Goal: Task Accomplishment & Management: Use online tool/utility

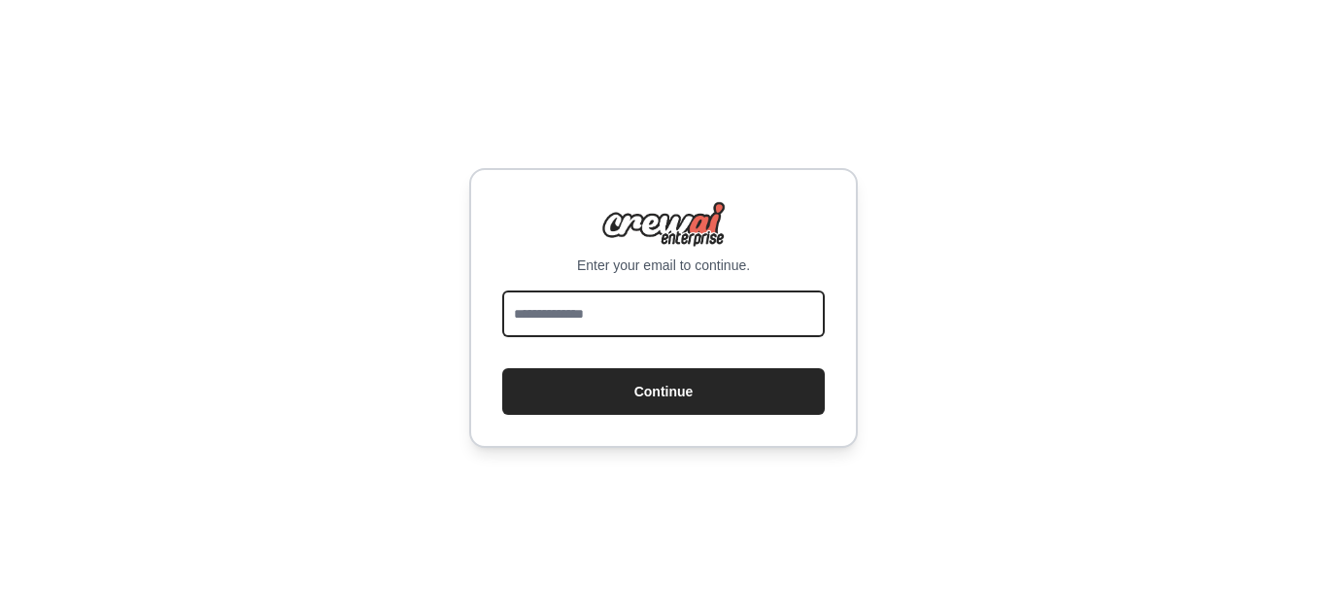
click at [765, 303] on input "email" at bounding box center [663, 314] width 323 height 47
type input "**********"
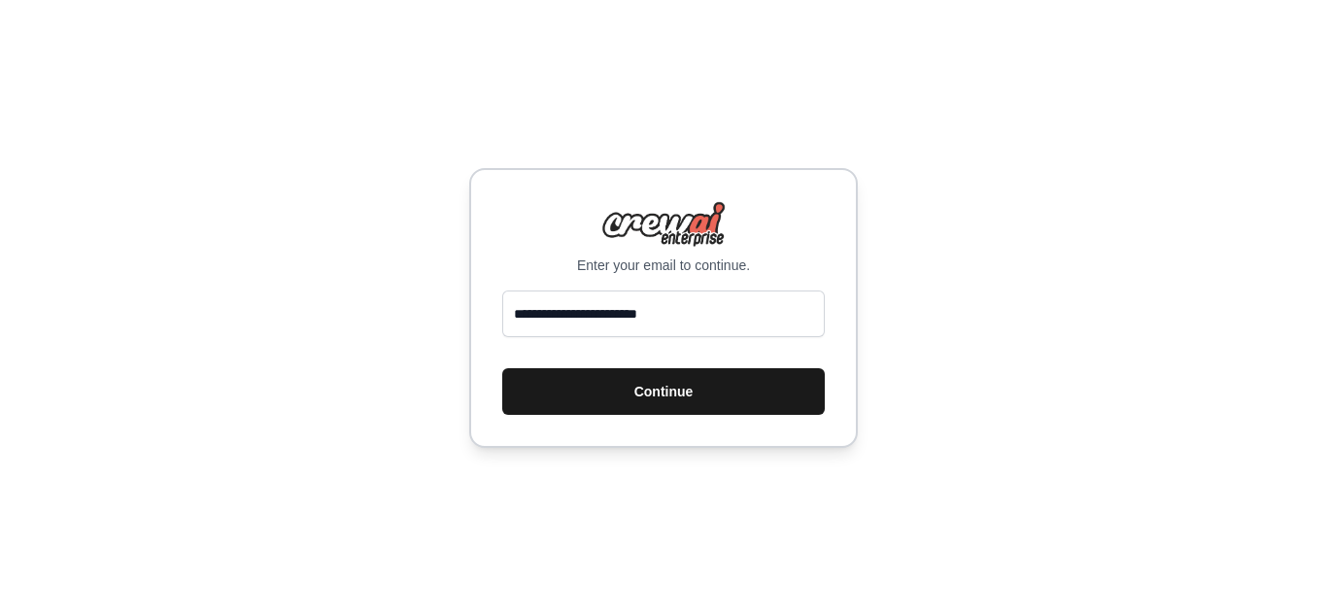
click at [656, 392] on button "Continue" at bounding box center [663, 391] width 323 height 47
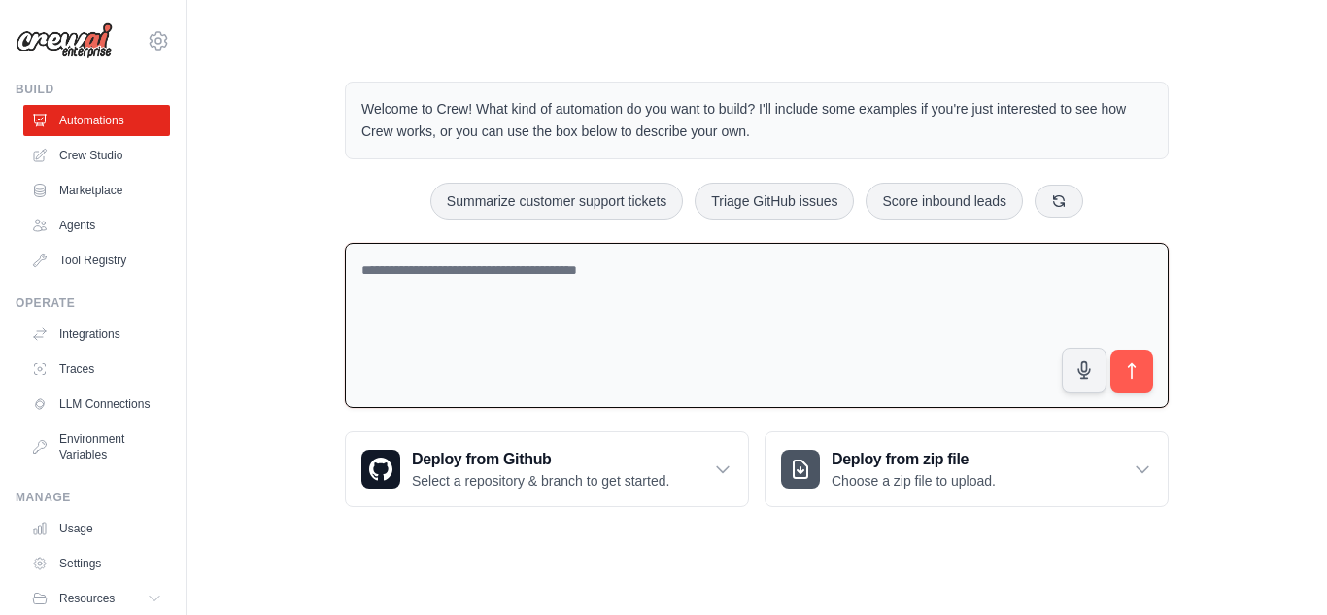
click at [563, 292] on textarea at bounding box center [757, 326] width 824 height 166
paste textarea "**********"
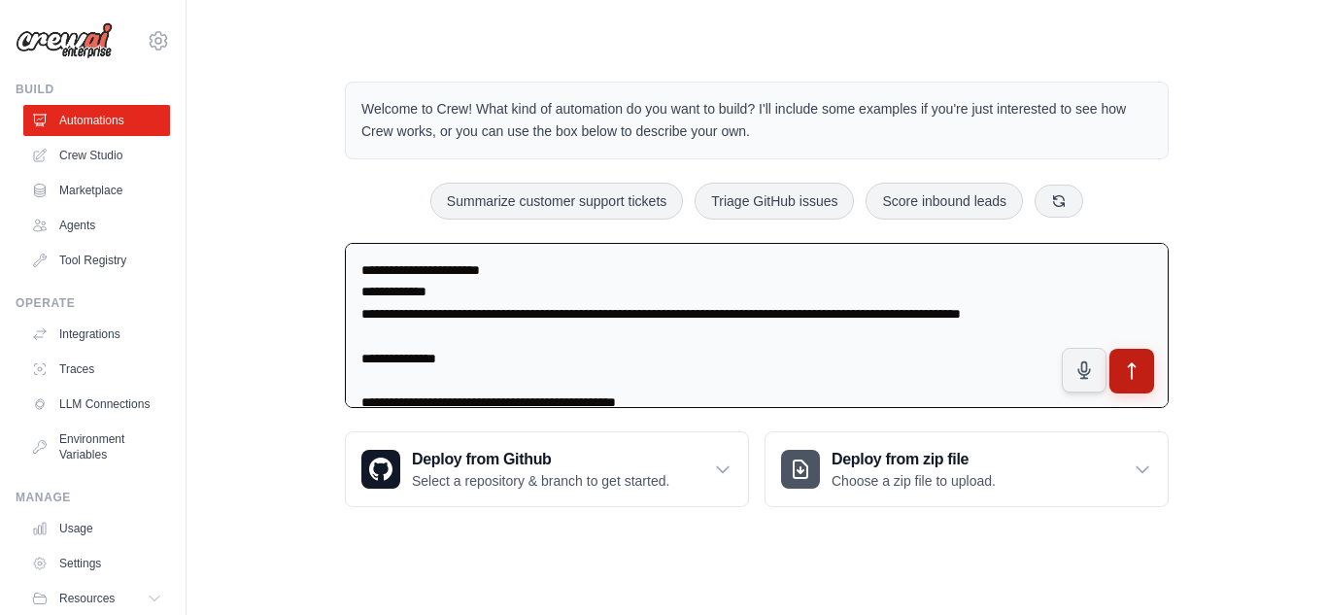
type textarea "**********"
click at [1118, 361] on button "submit" at bounding box center [1132, 371] width 45 height 45
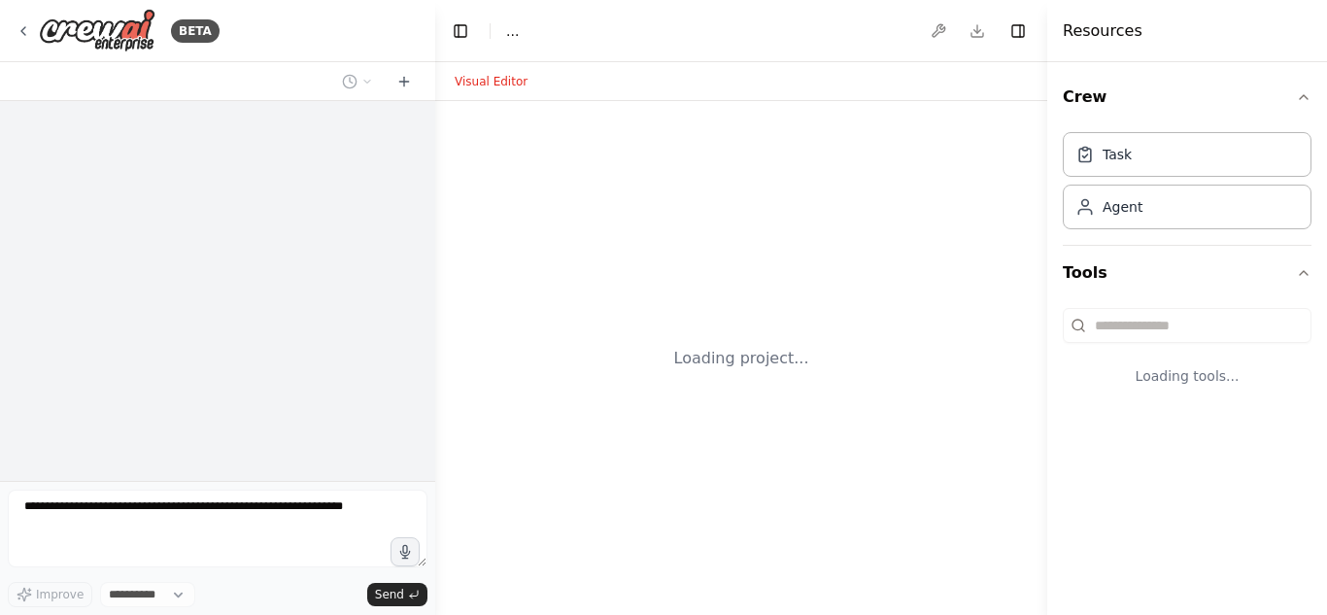
select select "****"
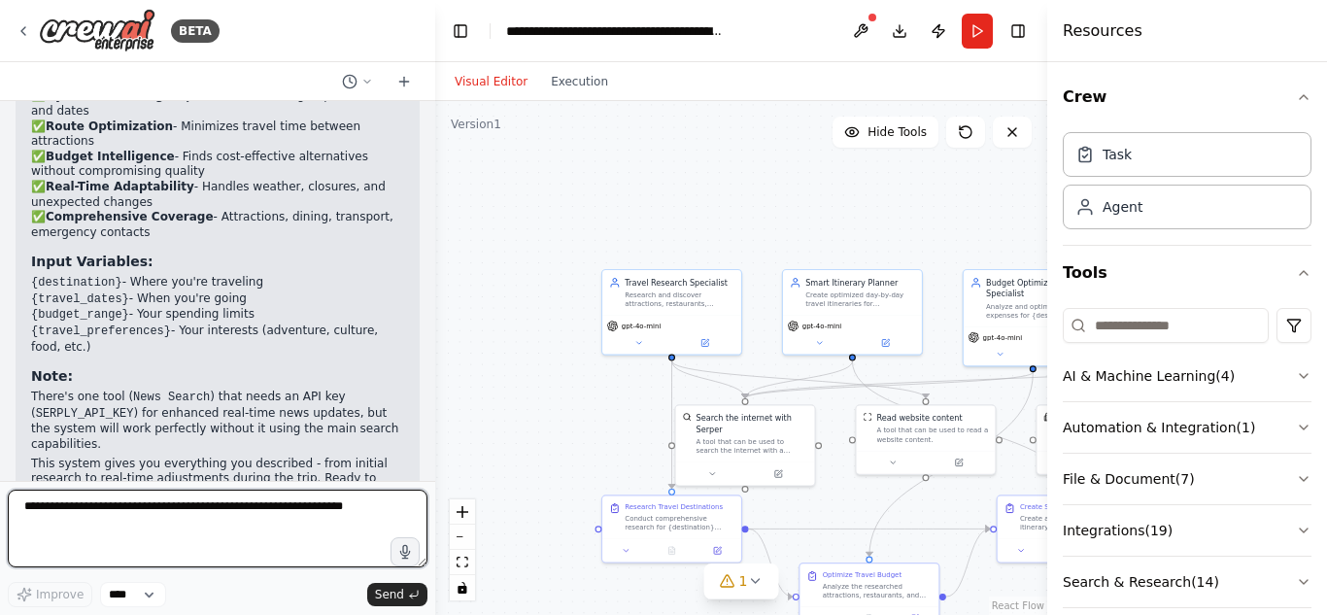
scroll to position [2436, 0]
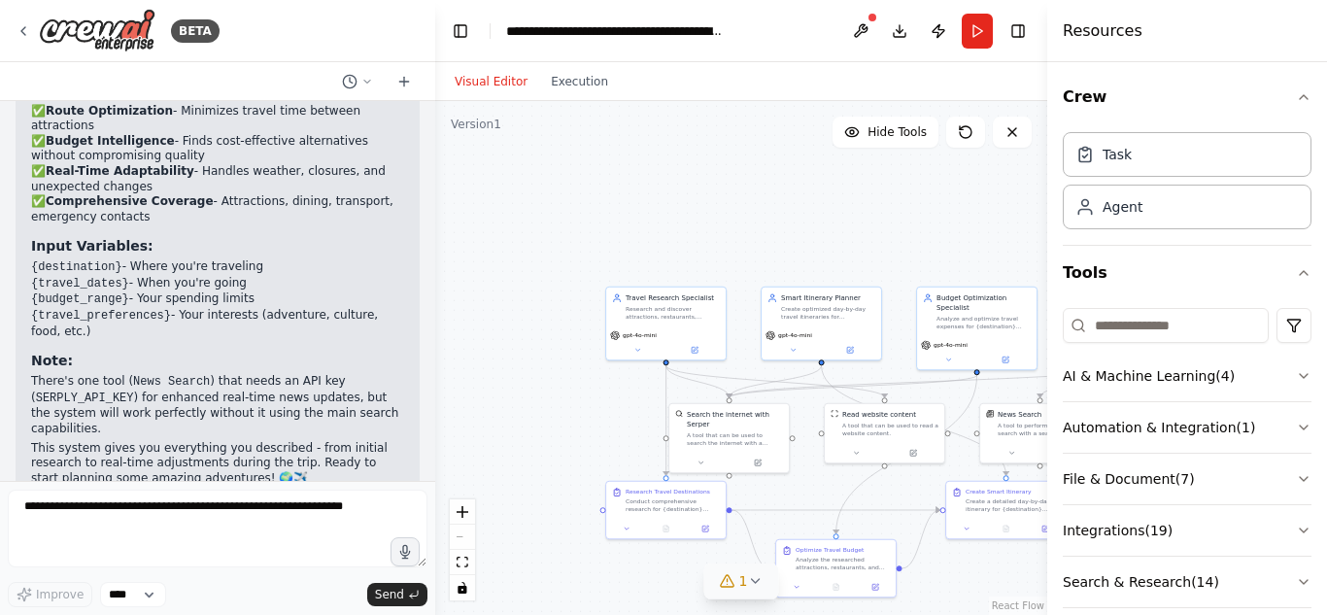
click at [758, 595] on button "1" at bounding box center [741, 582] width 75 height 36
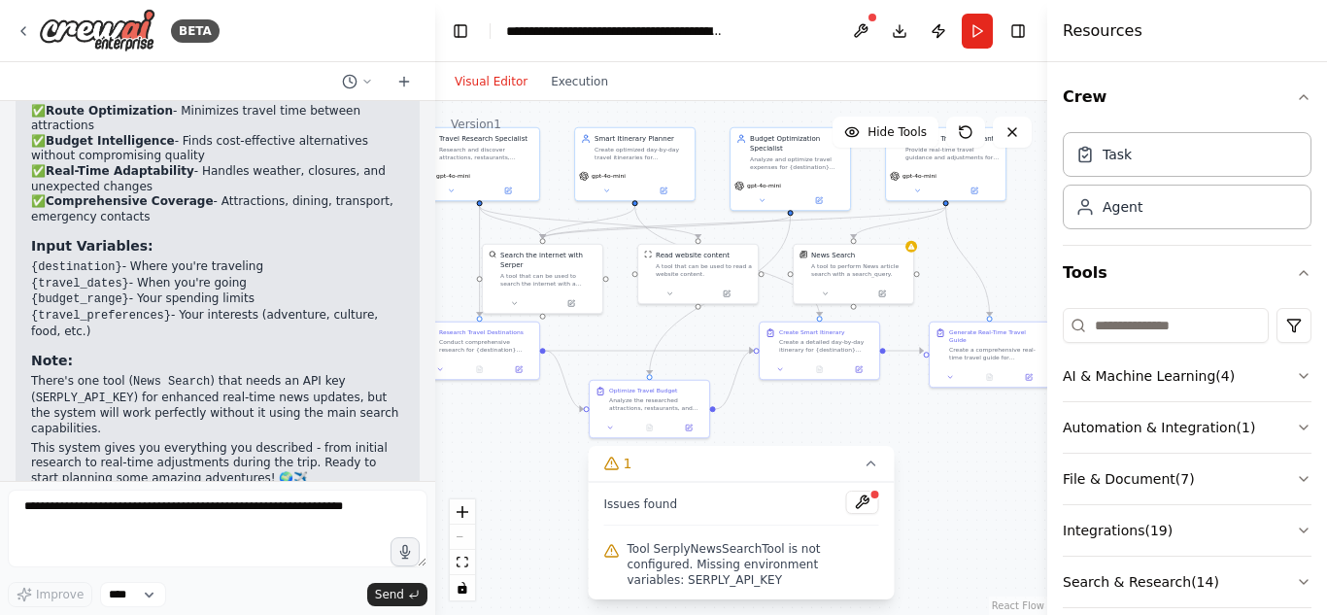
drag, startPoint x: 817, startPoint y: 246, endPoint x: 699, endPoint y: 60, distance: 220.2
click at [672, 67] on div "Visual Editor Execution Version 1 Hide Tools .deletable-edge-delete-btn { width…" at bounding box center [741, 338] width 612 height 553
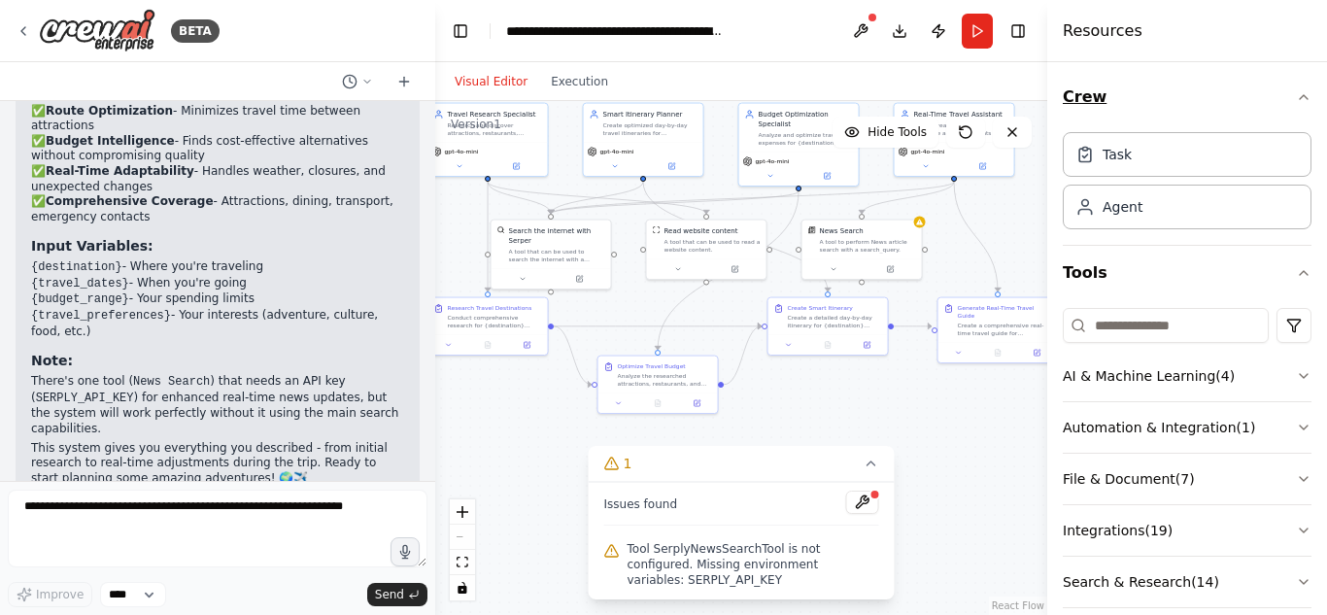
click at [1296, 99] on icon "button" at bounding box center [1304, 97] width 16 height 16
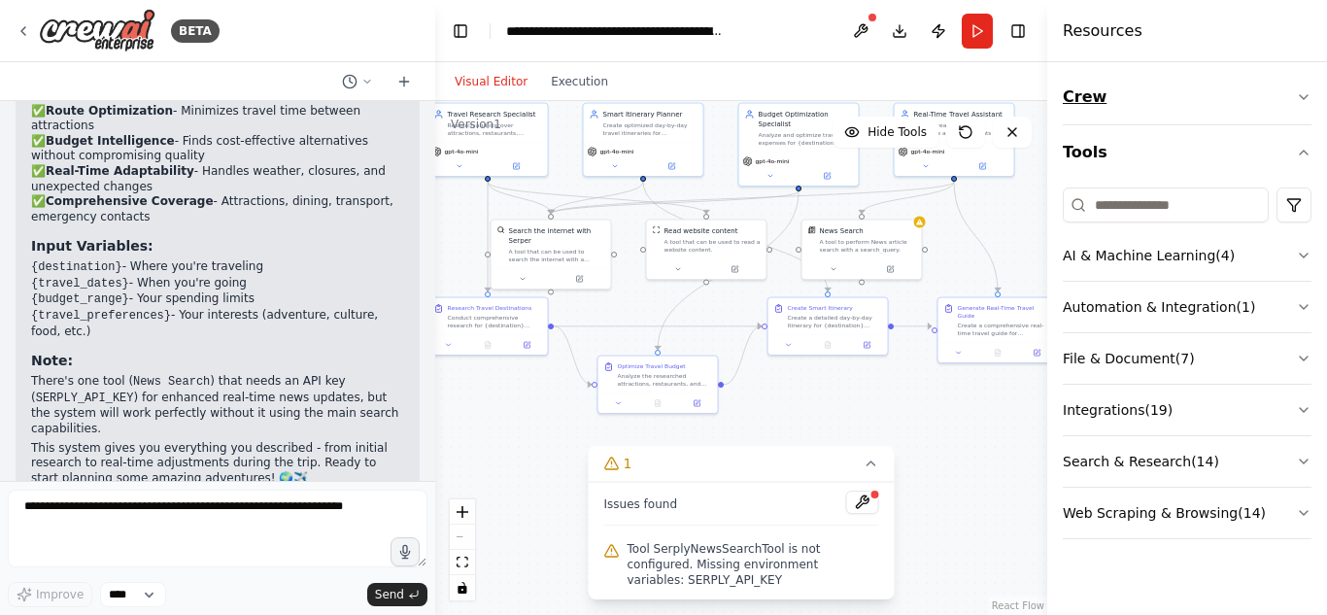
click at [1288, 99] on button "Crew" at bounding box center [1187, 97] width 249 height 54
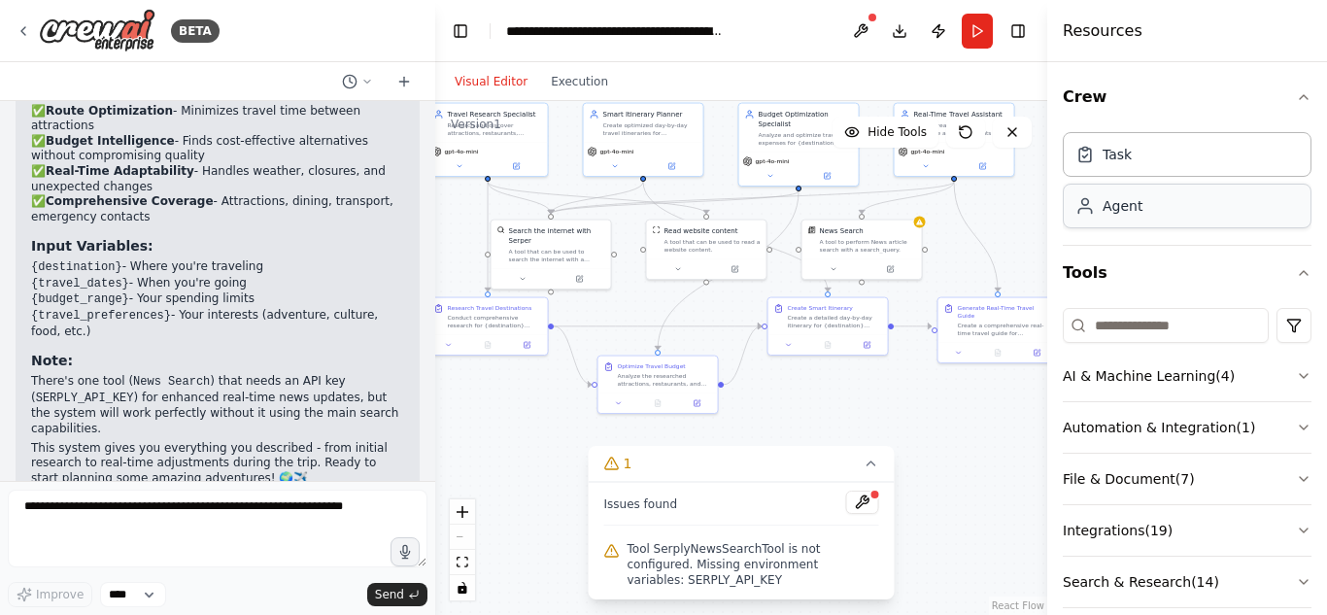
click at [1235, 223] on div "Agent" at bounding box center [1187, 206] width 249 height 45
click at [1194, 389] on button "AI & Machine Learning ( 4 )" at bounding box center [1187, 376] width 249 height 51
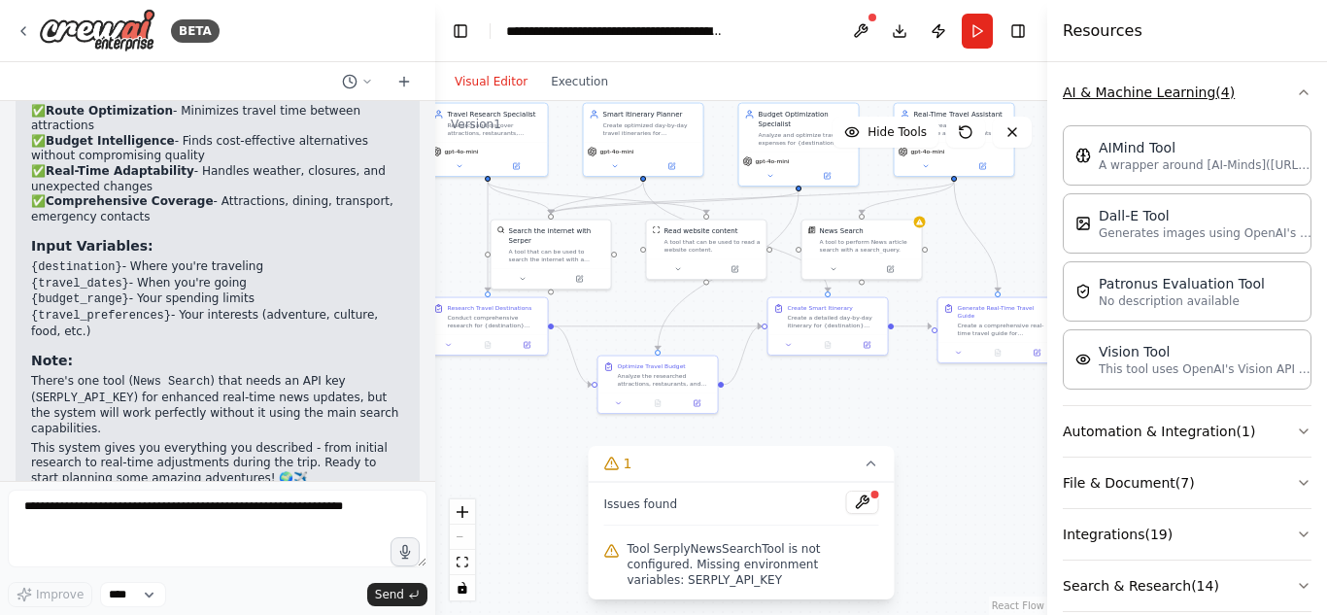
scroll to position [285, 0]
click at [1184, 431] on button "Automation & Integration ( 1 )" at bounding box center [1187, 430] width 249 height 51
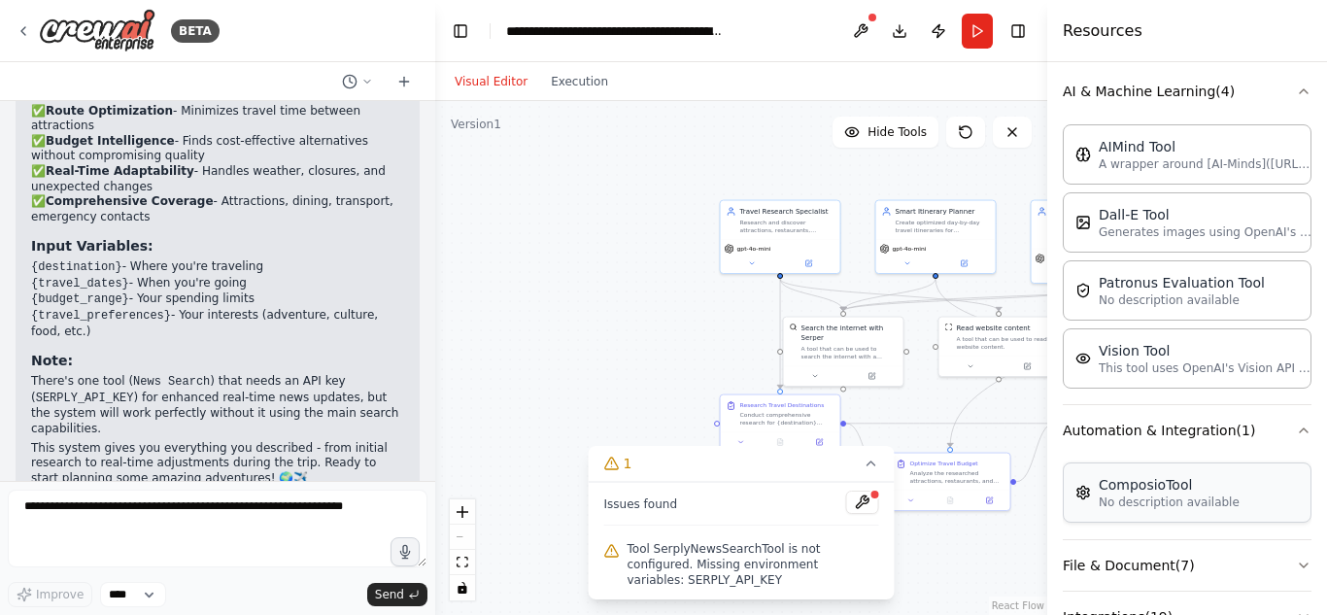
drag, startPoint x: 1067, startPoint y: 493, endPoint x: 1113, endPoint y: 497, distance: 45.8
click at [1144, 507] on div "BETA Smart Itinerary Agent What it does: Takes user’s time, preferences, and bu…" at bounding box center [663, 307] width 1327 height 615
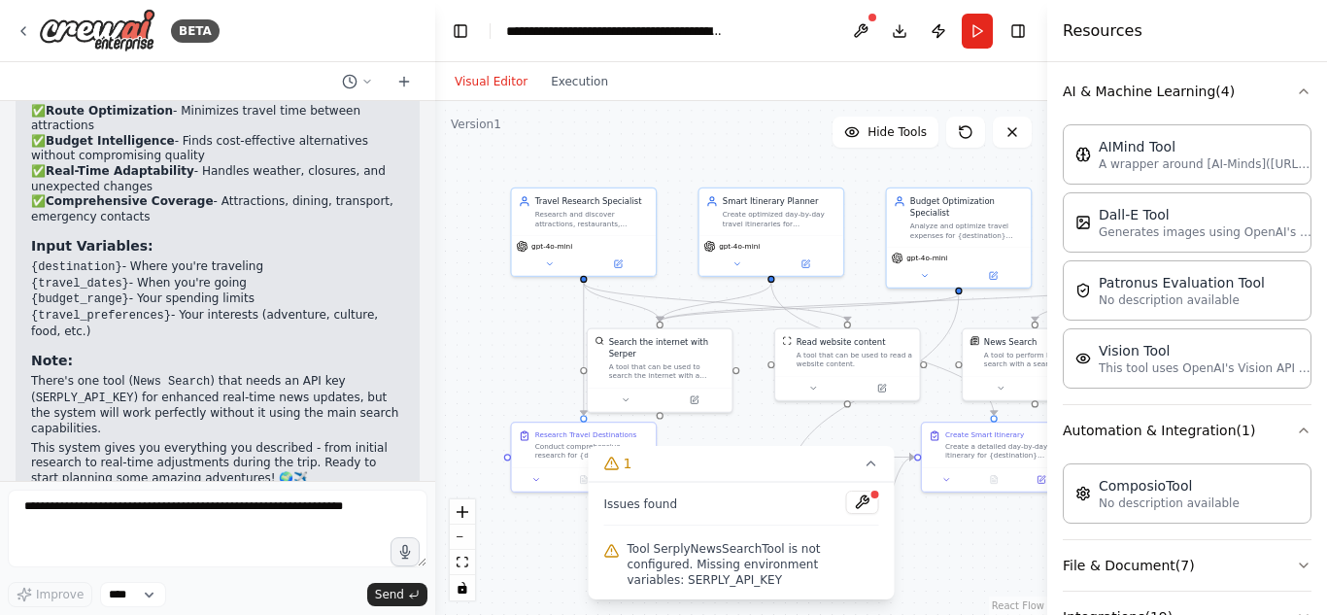
drag, startPoint x: 586, startPoint y: 305, endPoint x: 457, endPoint y: 306, distance: 129.2
click at [457, 306] on div ".deletable-edge-delete-btn { width: 20px; height: 20px; border: 0px solid #ffff…" at bounding box center [741, 358] width 612 height 514
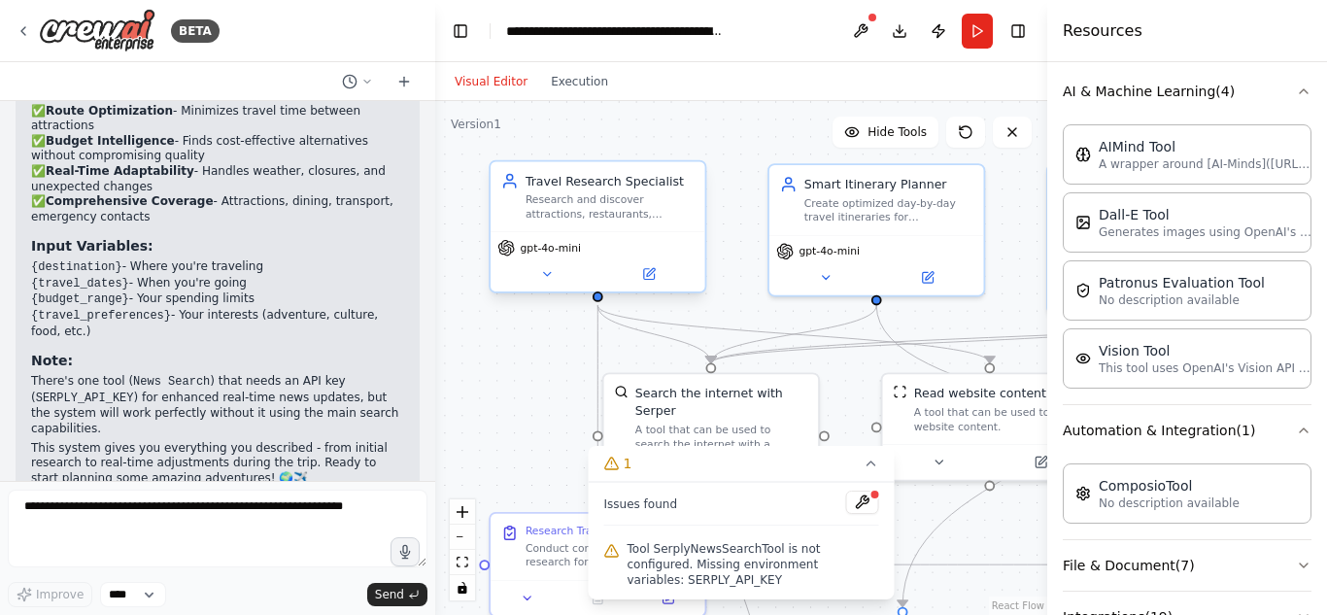
click at [553, 285] on div "gpt-4o-mini" at bounding box center [598, 261] width 215 height 60
click at [549, 276] on icon at bounding box center [547, 274] width 14 height 14
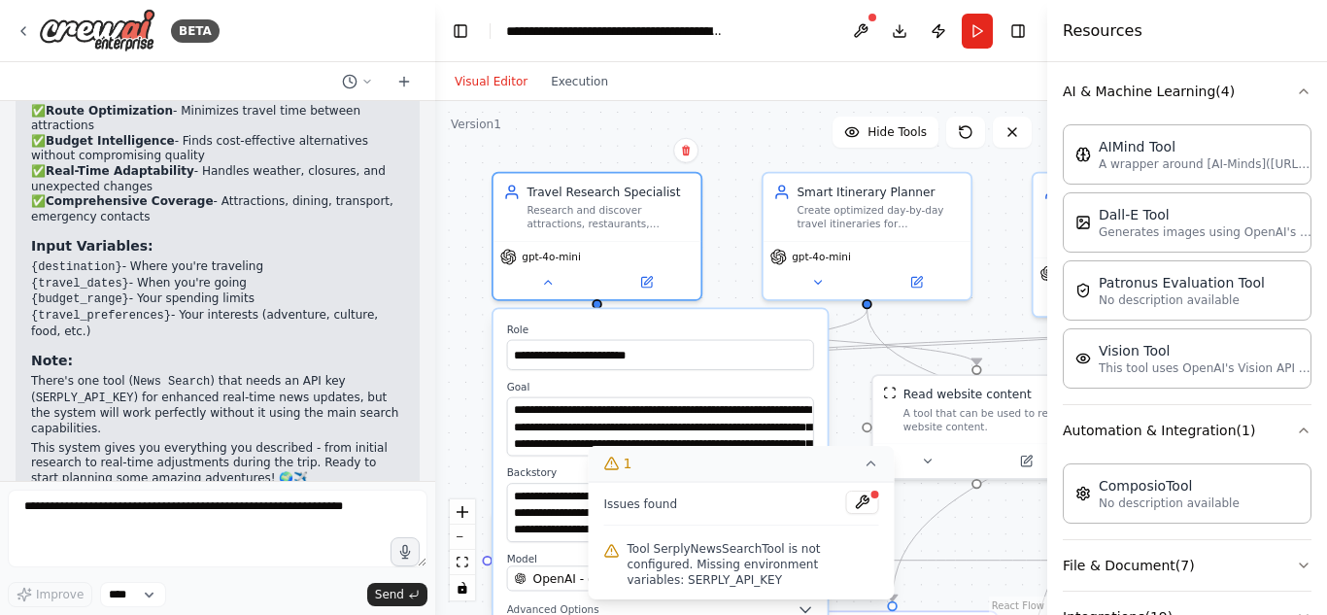
click at [872, 471] on icon at bounding box center [872, 464] width 16 height 16
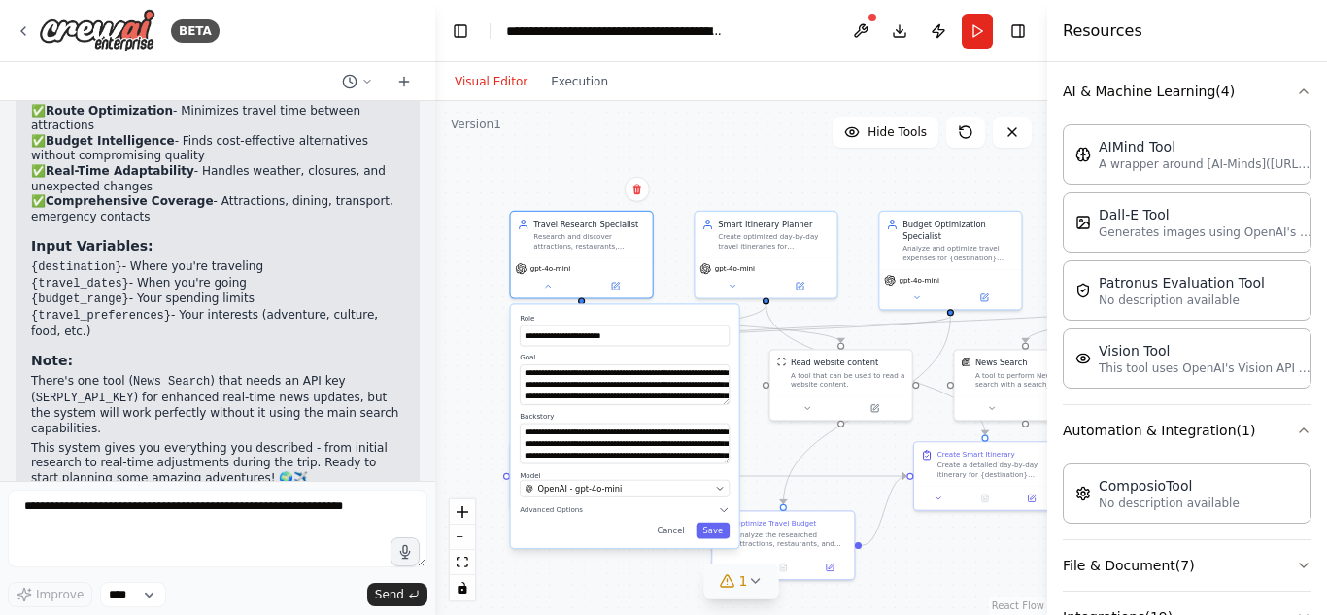
drag, startPoint x: 659, startPoint y: 211, endPoint x: 611, endPoint y: 137, distance: 87.9
click at [611, 137] on div ".deletable-edge-delete-btn { width: 20px; height: 20px; border: 0px solid #ffff…" at bounding box center [741, 358] width 612 height 514
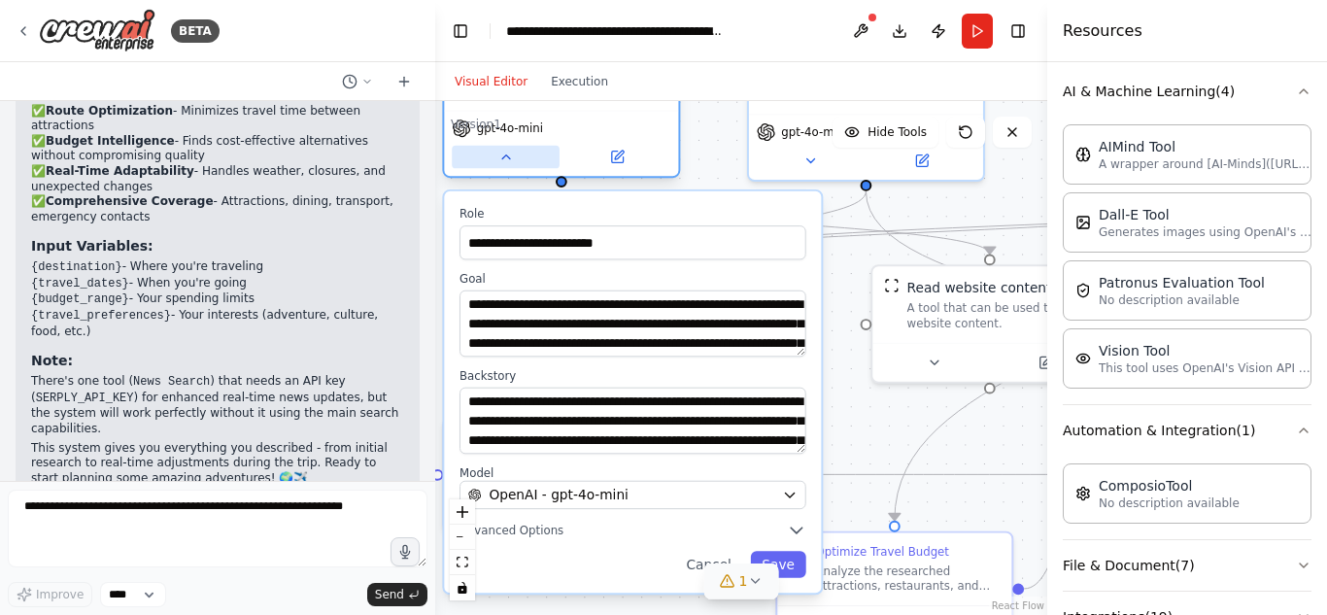
click at [509, 162] on icon at bounding box center [506, 158] width 16 height 16
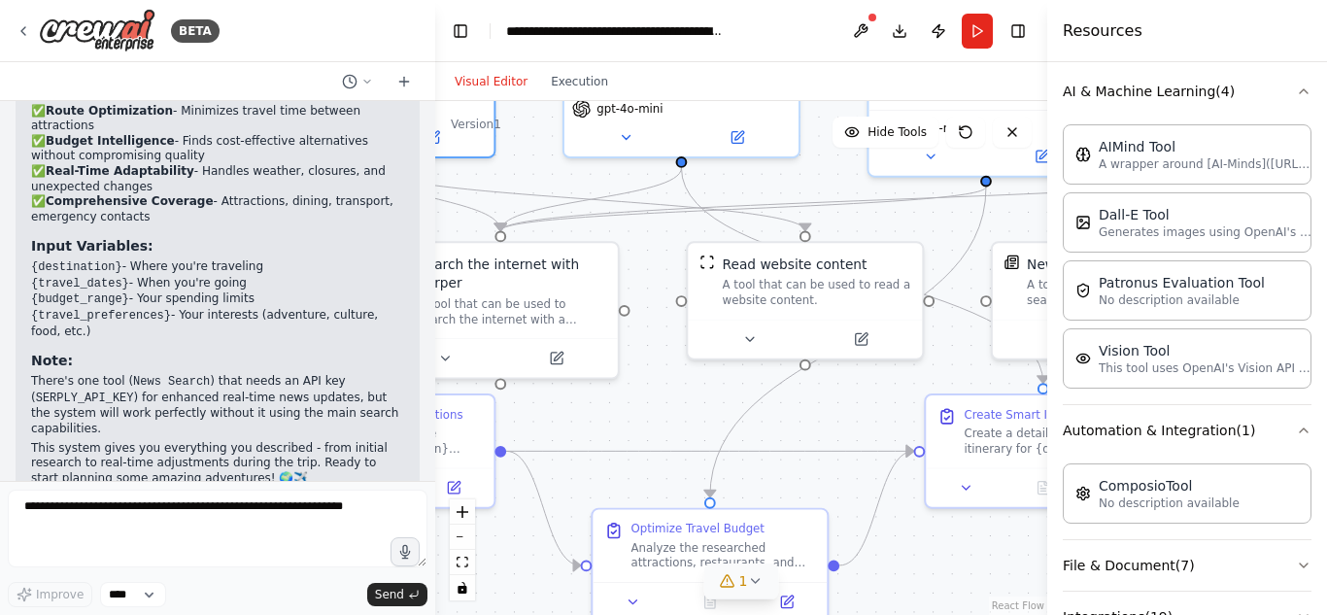
drag, startPoint x: 769, startPoint y: 429, endPoint x: 584, endPoint y: 406, distance: 186.1
click at [584, 406] on div ".deletable-edge-delete-btn { width: 20px; height: 20px; border: 0px solid #ffff…" at bounding box center [741, 358] width 612 height 514
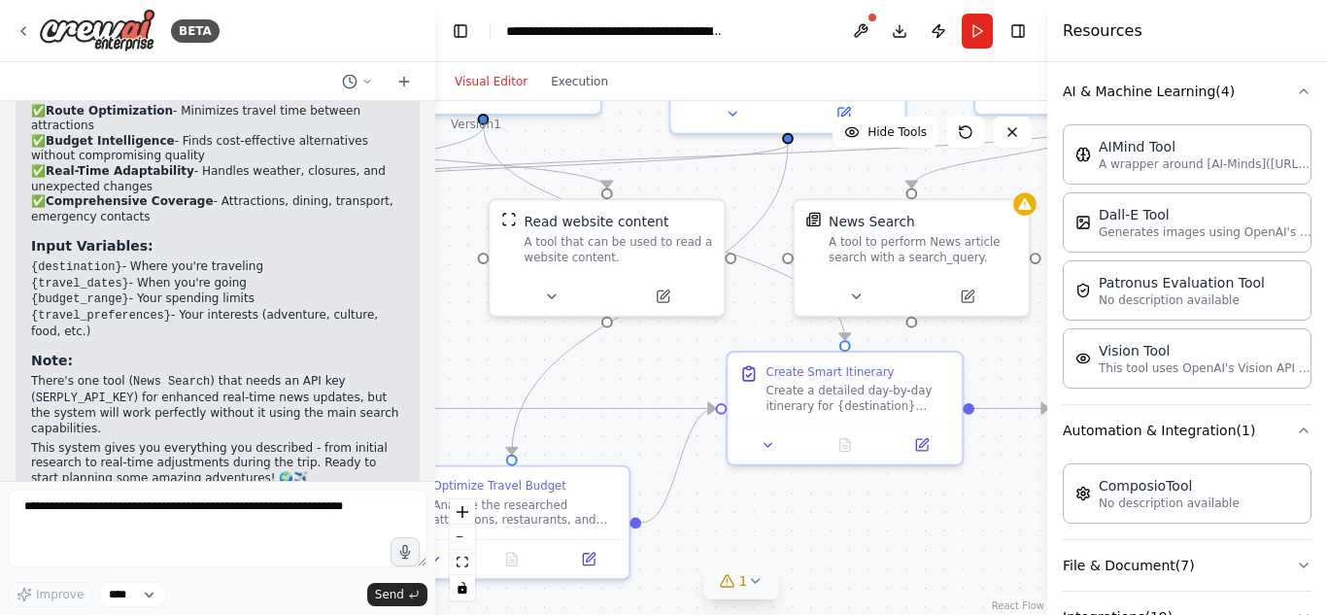
drag, startPoint x: 682, startPoint y: 395, endPoint x: 575, endPoint y: 381, distance: 107.7
click at [498, 355] on div ".deletable-edge-delete-btn { width: 20px; height: 20px; border: 0px solid #ffff…" at bounding box center [741, 358] width 612 height 514
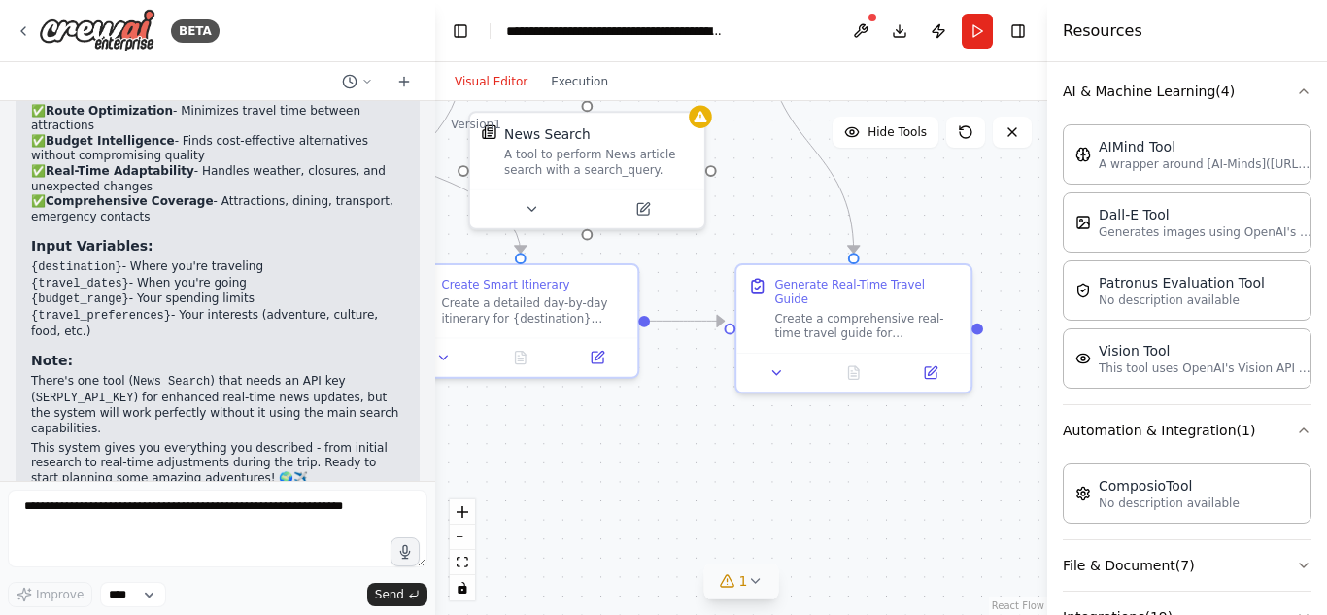
drag, startPoint x: 868, startPoint y: 514, endPoint x: 534, endPoint y: 423, distance: 345.6
click at [534, 423] on div ".deletable-edge-delete-btn { width: 20px; height: 20px; border: 0px solid #ffff…" at bounding box center [741, 358] width 612 height 514
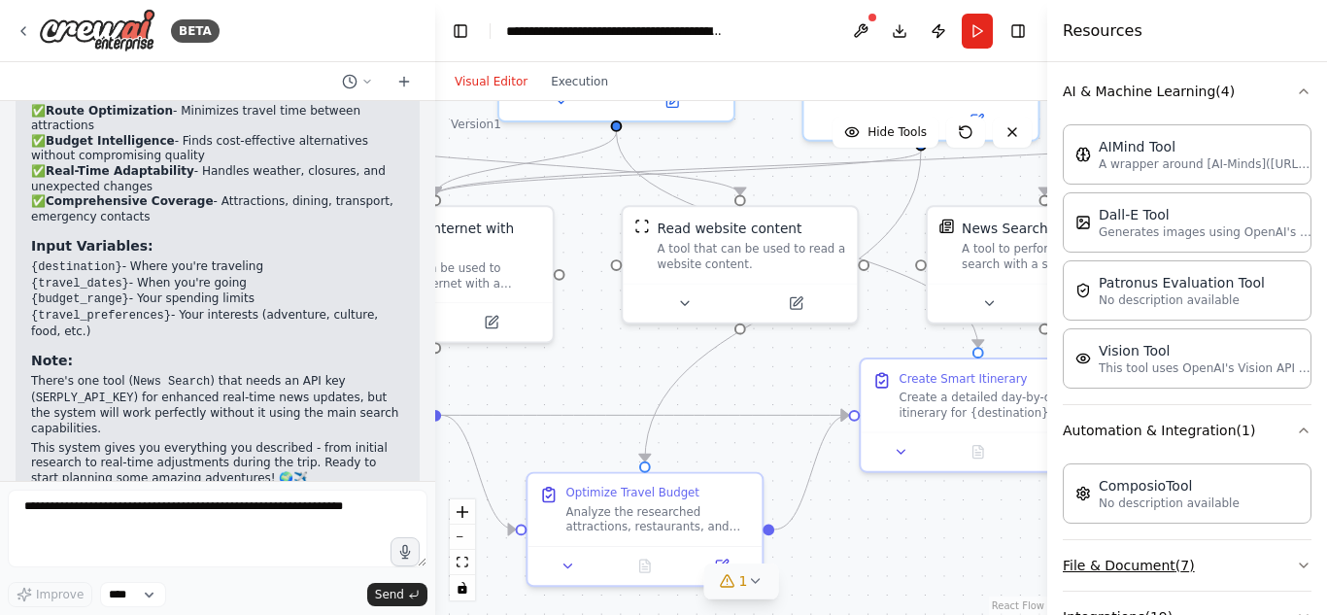
drag, startPoint x: 692, startPoint y: 448, endPoint x: 1150, endPoint y: 541, distance: 467.1
click at [1150, 541] on div "BETA Smart Itinerary Agent What it does: Takes user’s time, preferences, and bu…" at bounding box center [663, 307] width 1327 height 615
